Goal: Task Accomplishment & Management: Manage account settings

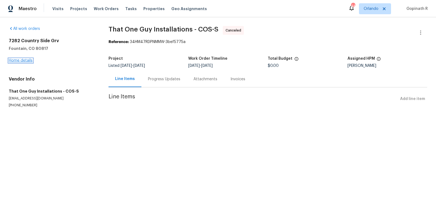
click at [25, 61] on link "Home details" at bounding box center [21, 61] width 24 height 4
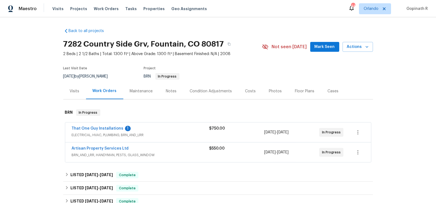
click at [185, 141] on div "That One Guy Installations 1 ELECTRICAL, HVAC, PLUMBING, BRN_AND_LRR $750.00 8/…" at bounding box center [218, 133] width 306 height 20
click at [165, 139] on div "That One Guy Installations 1 ELECTRICAL, HVAC, PLUMBING, BRN_AND_LRR $750.00 8/…" at bounding box center [218, 133] width 306 height 20
click at [156, 132] on div "That One Guy Installations 1" at bounding box center [141, 129] width 138 height 7
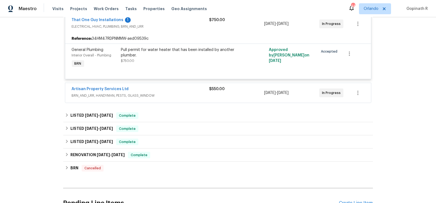
scroll to position [114, 0]
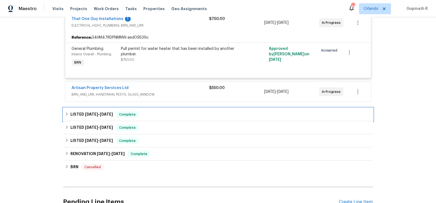
click at [167, 119] on div "LISTED 8/14/25 - 8/20/25 Complete" at bounding box center [218, 114] width 310 height 13
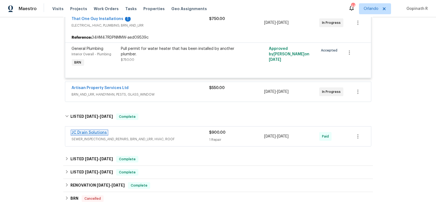
click at [91, 132] on link "JC Drain Solutions" at bounding box center [89, 133] width 35 height 4
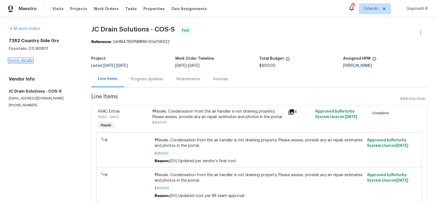
click at [30, 61] on link "Home details" at bounding box center [21, 61] width 24 height 4
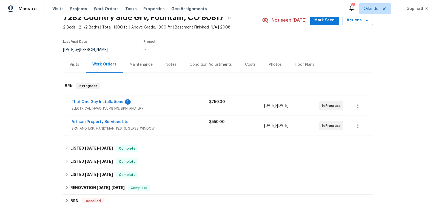
scroll to position [30, 0]
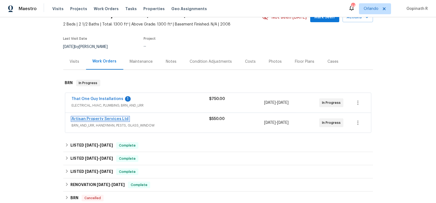
click at [108, 119] on link "Artisan Property Services Ltd" at bounding box center [100, 119] width 57 height 4
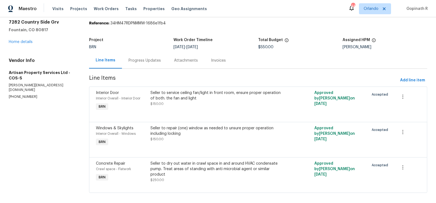
scroll to position [24, 0]
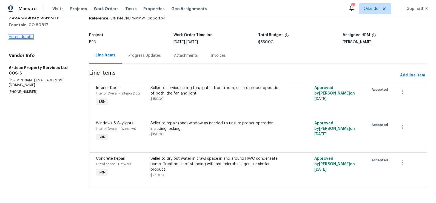
click at [22, 36] on link "Home details" at bounding box center [21, 37] width 24 height 4
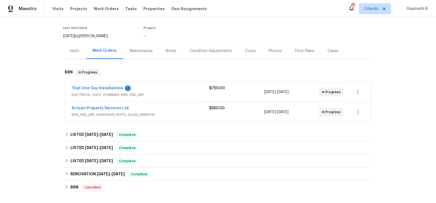
scroll to position [60, 0]
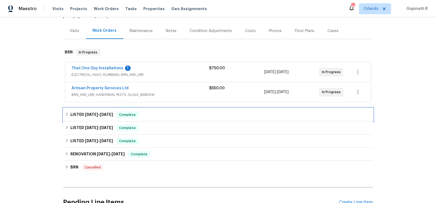
click at [143, 114] on div "LISTED 8/14/25 - 8/20/25 Complete" at bounding box center [218, 115] width 307 height 7
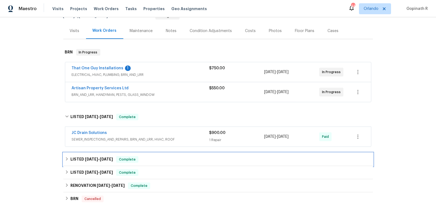
click at [129, 158] on span "Complete" at bounding box center [127, 159] width 21 height 5
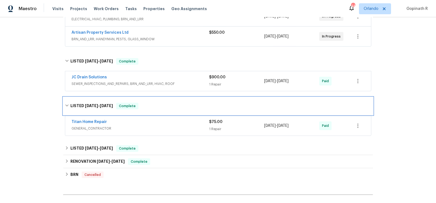
scroll to position [118, 0]
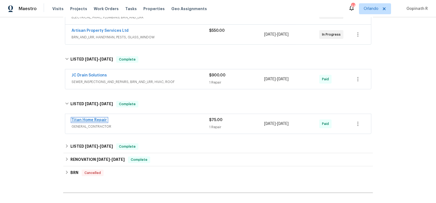
click at [87, 118] on link "Titan Home Repair" at bounding box center [89, 120] width 35 height 4
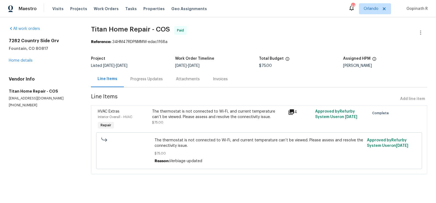
click at [193, 112] on div "The thermostat is not connected to Wi-Fi, and current temperature can’t be view…" at bounding box center [218, 114] width 132 height 11
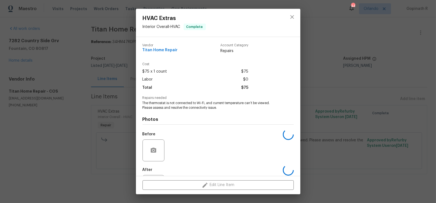
scroll to position [26, 0]
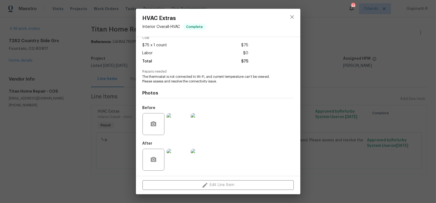
click at [176, 131] on img at bounding box center [178, 124] width 22 height 22
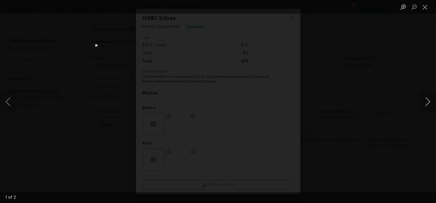
click at [426, 99] on button "Next image" at bounding box center [428, 102] width 16 height 22
click at [423, 7] on button "Close lightbox" at bounding box center [425, 7] width 11 height 10
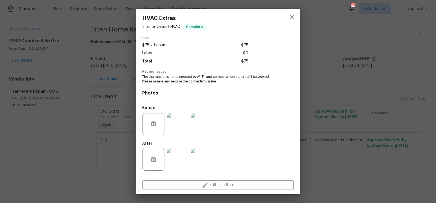
click at [178, 159] on img at bounding box center [178, 160] width 22 height 22
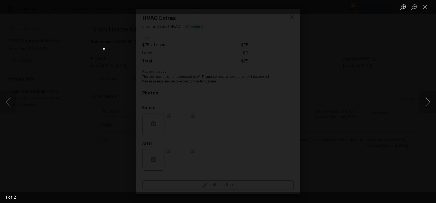
click at [427, 104] on button "Next image" at bounding box center [428, 102] width 16 height 22
click at [421, 6] on button "Close lightbox" at bounding box center [425, 7] width 11 height 10
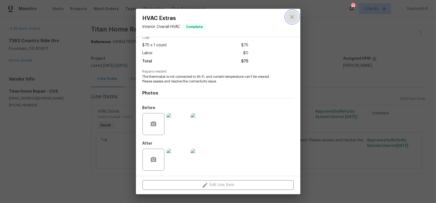
click at [293, 18] on icon "close" at bounding box center [292, 17] width 4 height 4
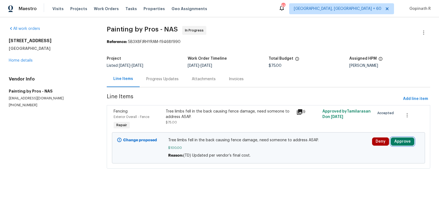
click at [399, 140] on button "Approve" at bounding box center [403, 142] width 24 height 8
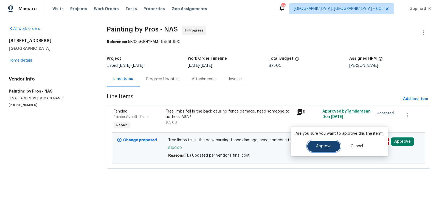
click at [331, 143] on button "Approve" at bounding box center [323, 146] width 33 height 11
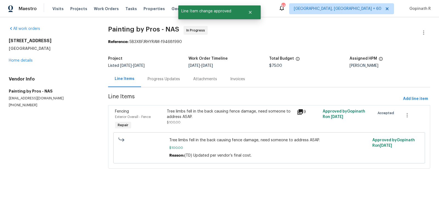
click at [137, 41] on div "Reference: 5B3X8FJRHYRAM-f9468f990" at bounding box center [269, 41] width 322 height 5
copy div "5B3X8FJRHYRAM"
